Goal: Task Accomplishment & Management: Use online tool/utility

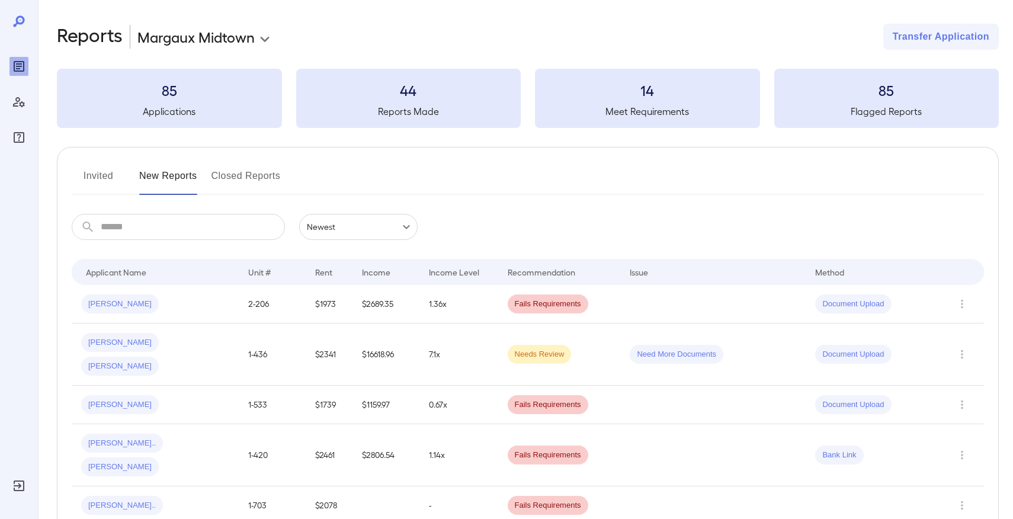
click at [150, 233] on input "text" at bounding box center [193, 227] width 184 height 26
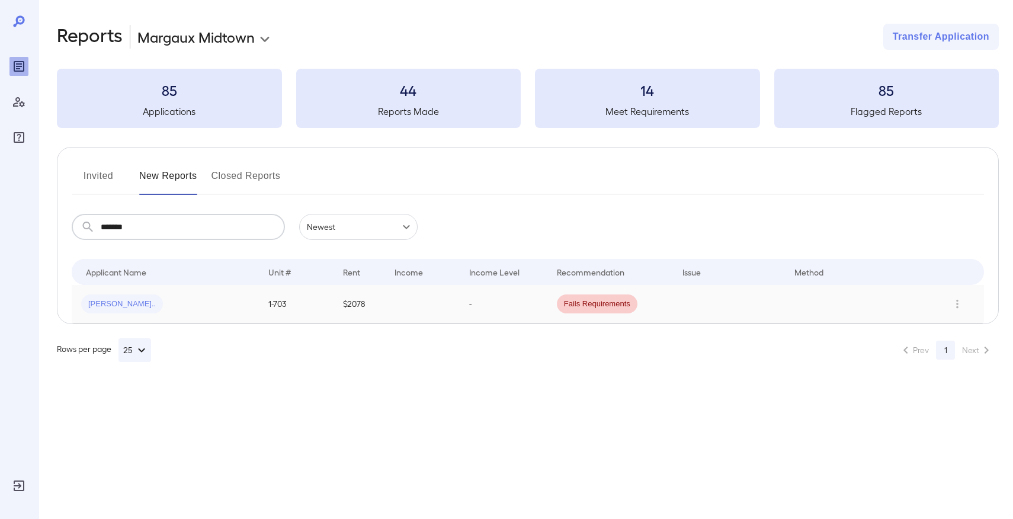
type input "*******"
click at [110, 306] on span "[PERSON_NAME].." at bounding box center [122, 304] width 82 height 11
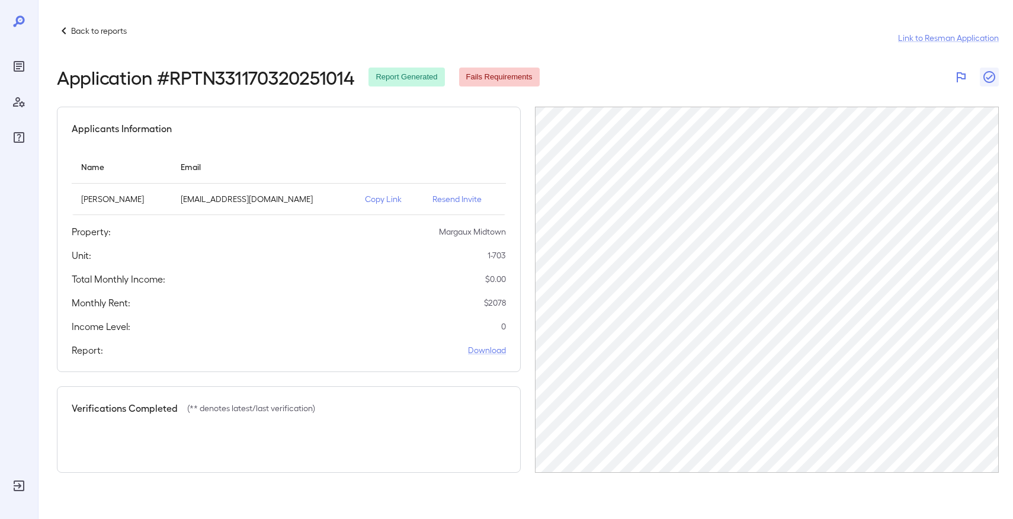
click at [957, 76] on icon "button" at bounding box center [961, 77] width 9 height 10
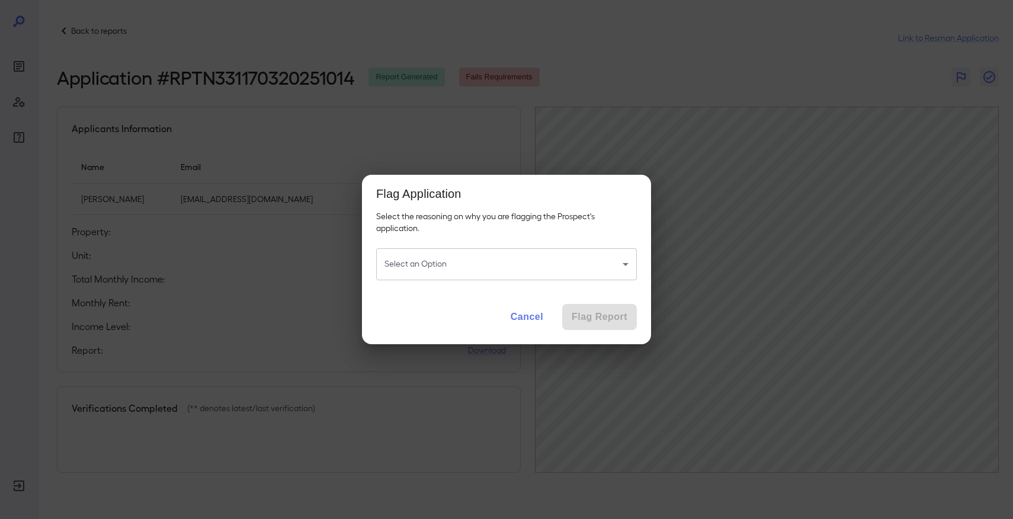
click at [604, 270] on body "Back to reports Link to Resman Application Application # RPTN331170320251014 Re…" at bounding box center [506, 259] width 1013 height 519
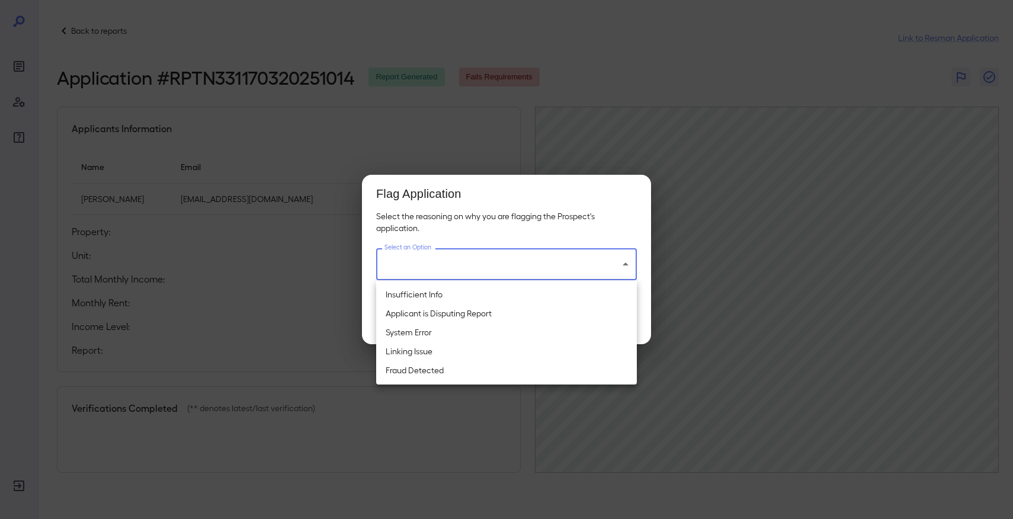
click at [703, 108] on div at bounding box center [506, 259] width 1013 height 519
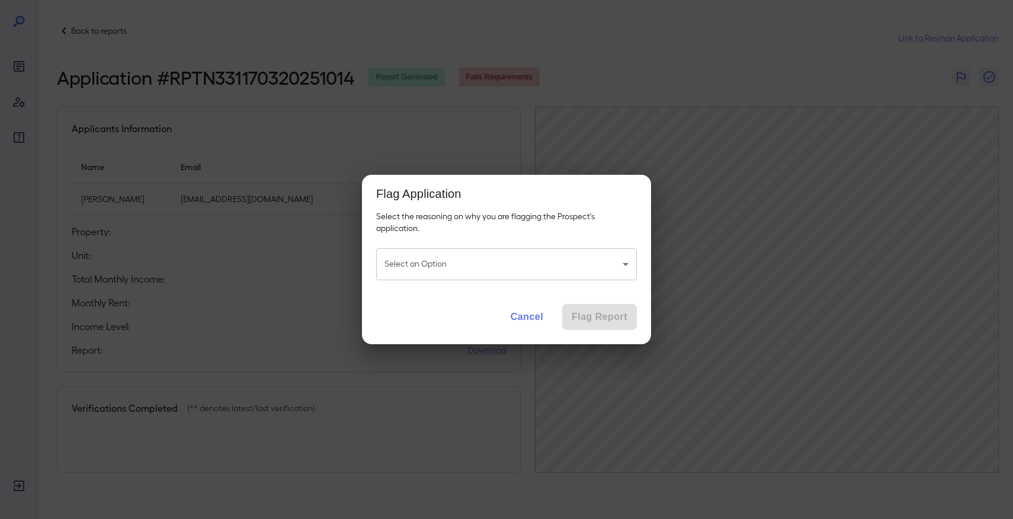
click at [579, 146] on div "Flag Application Select the reasoning on why you are flagging the Prospect's ap…" at bounding box center [506, 259] width 1013 height 519
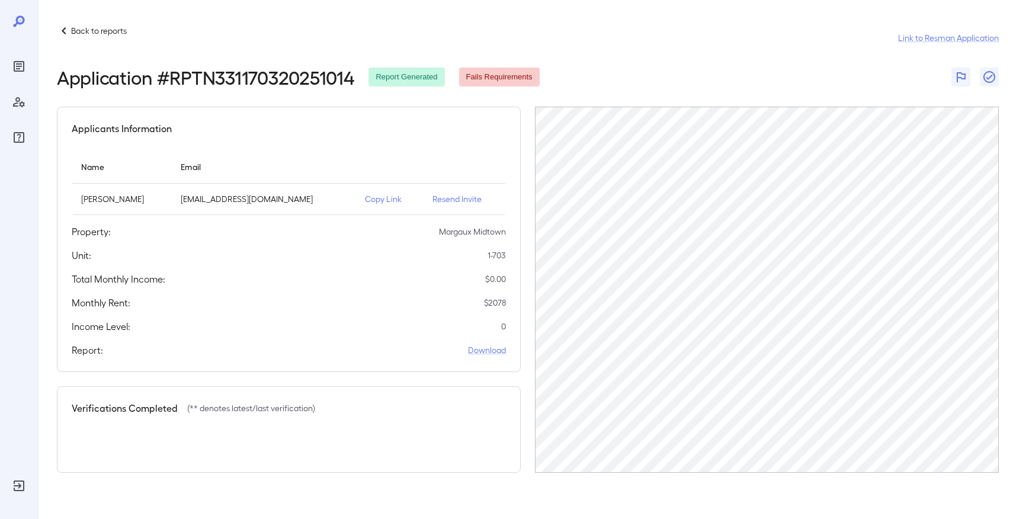
click at [79, 26] on p "Back to reports" at bounding box center [99, 31] width 56 height 12
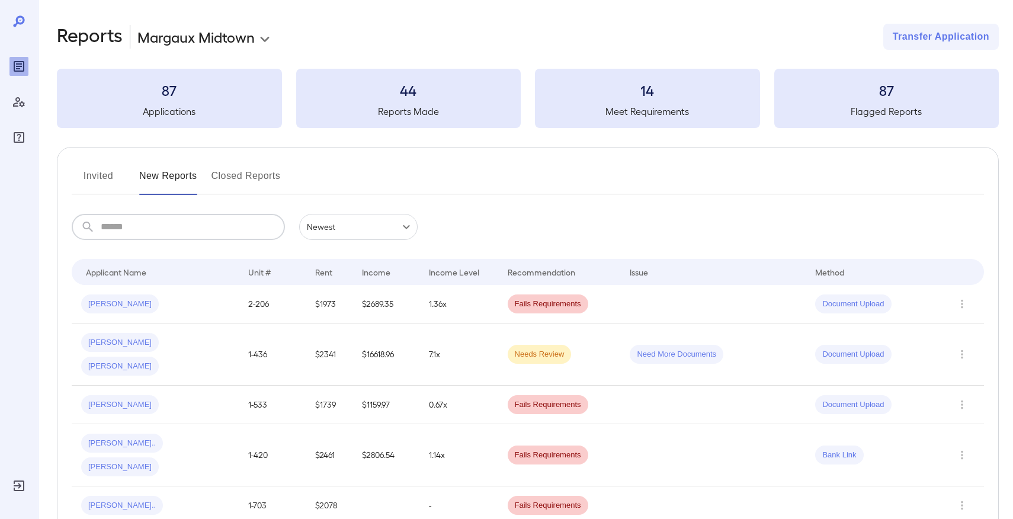
click at [191, 229] on input "text" at bounding box center [193, 227] width 184 height 26
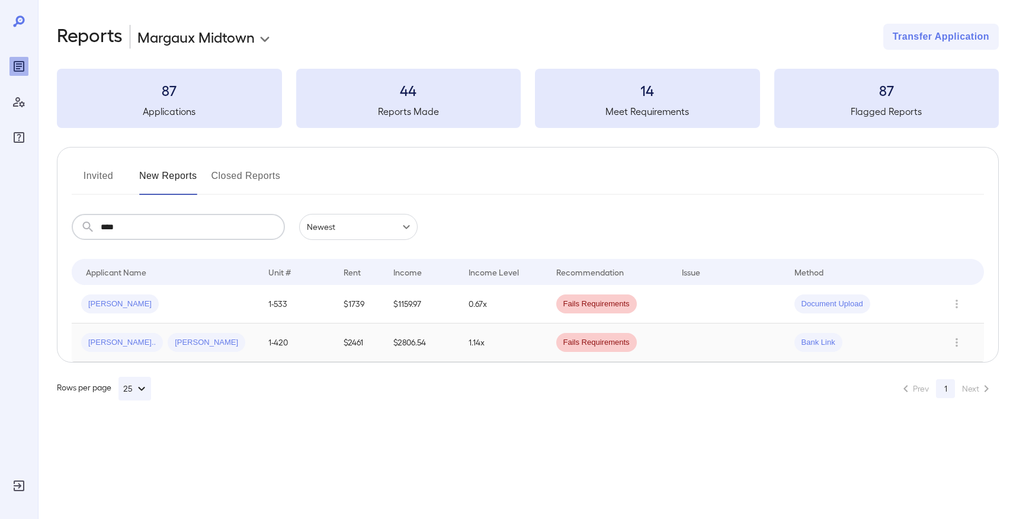
type input "****"
click at [188, 340] on div "[PERSON_NAME].. [PERSON_NAME]" at bounding box center [165, 342] width 168 height 19
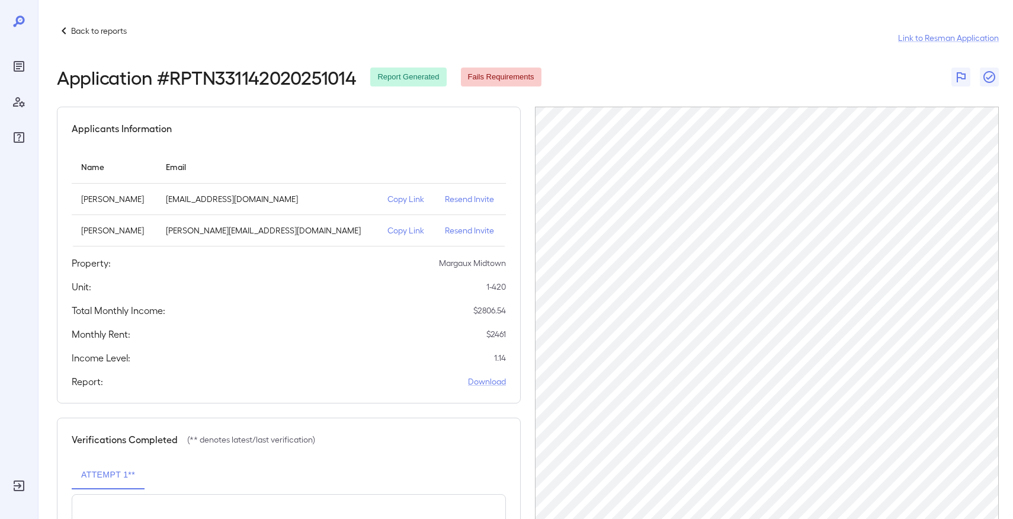
click at [291, 240] on td "[PERSON_NAME][EMAIL_ADDRESS][DOMAIN_NAME]" at bounding box center [267, 229] width 222 height 31
click at [238, 238] on td "[PERSON_NAME][EMAIL_ADDRESS][DOMAIN_NAME]" at bounding box center [267, 229] width 222 height 31
click at [69, 30] on icon at bounding box center [64, 31] width 14 height 14
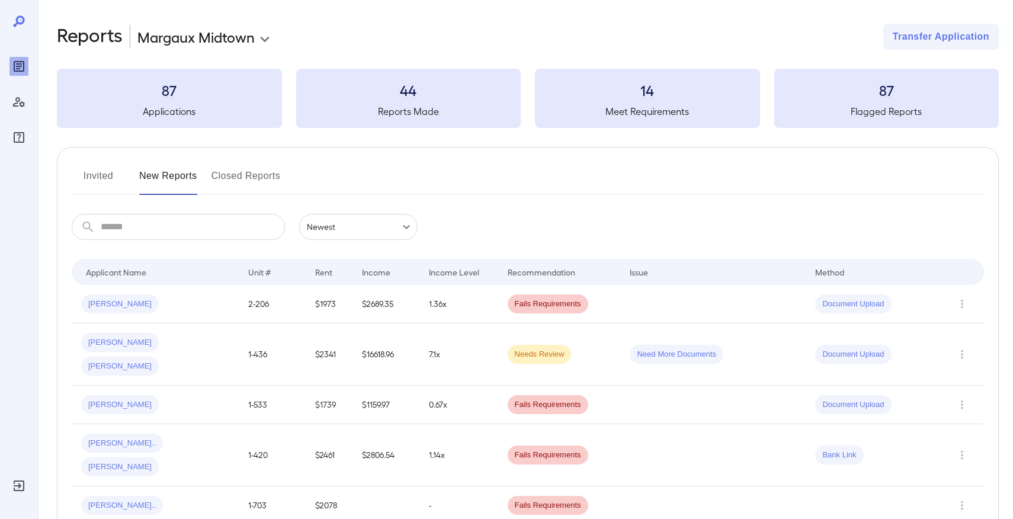
click at [255, 179] on button "Closed Reports" at bounding box center [245, 180] width 69 height 28
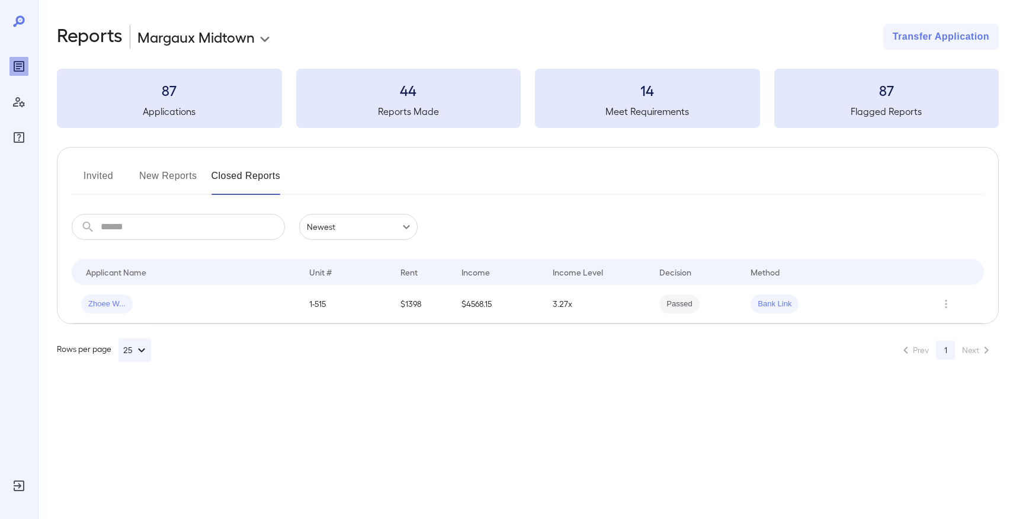
click at [88, 173] on button "Invited" at bounding box center [98, 180] width 53 height 28
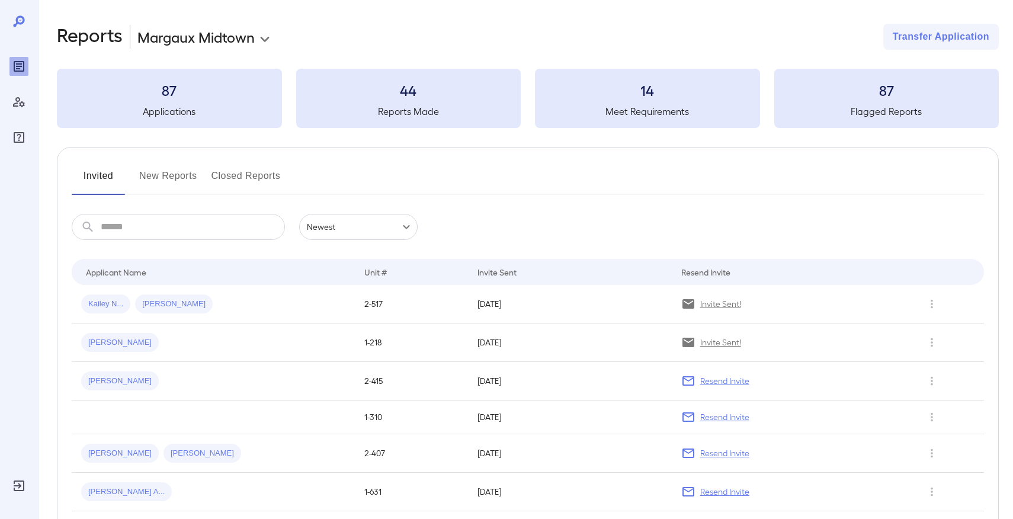
click at [164, 174] on button "New Reports" at bounding box center [168, 180] width 58 height 28
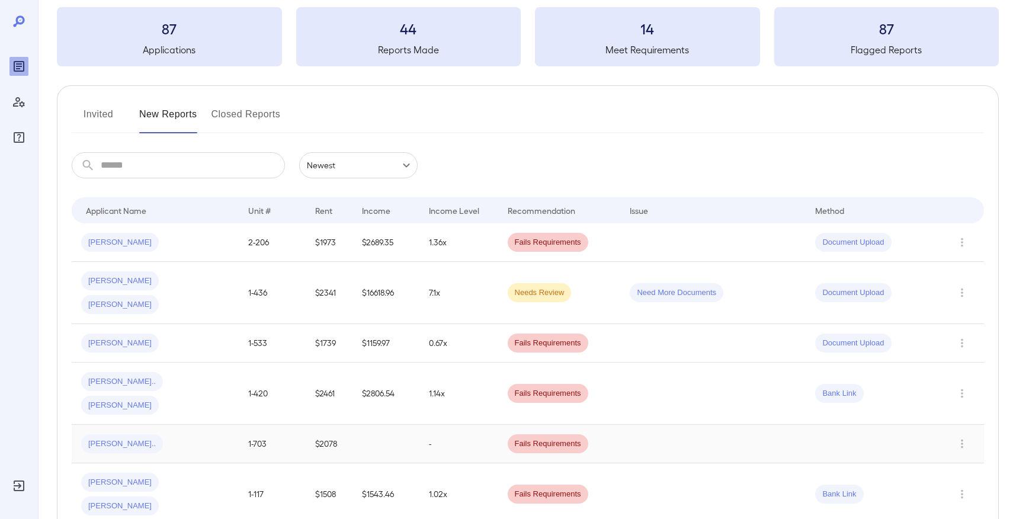
scroll to position [70, 0]
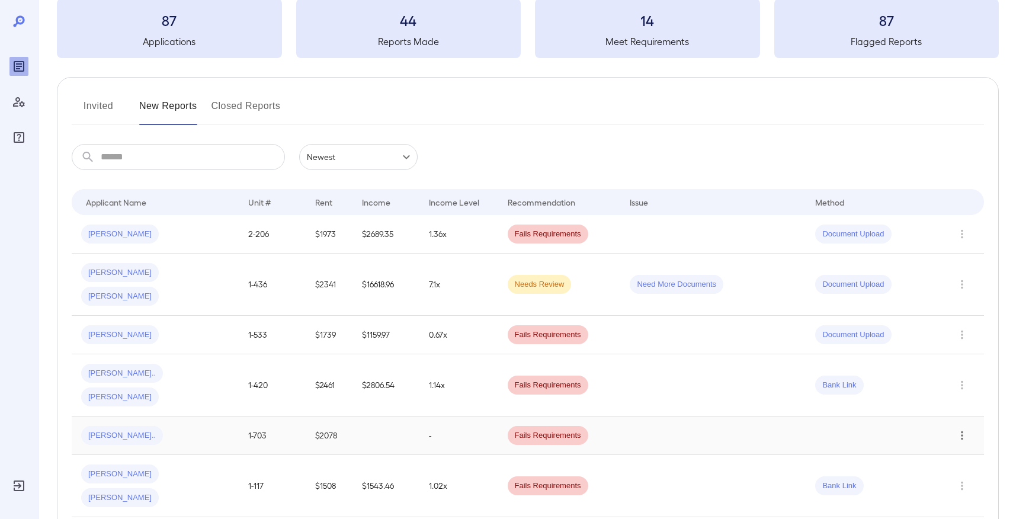
click at [964, 428] on icon "Row Actions" at bounding box center [961, 435] width 13 height 14
click at [957, 409] on li "View Application" at bounding box center [957, 411] width 94 height 19
